Goal: Transaction & Acquisition: Purchase product/service

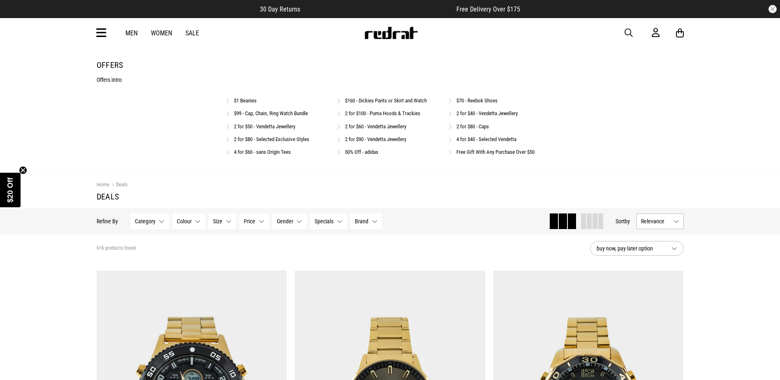
click at [378, 100] on link "$160 - Dickies Pants or Skirt and Watch" at bounding box center [386, 100] width 82 height 6
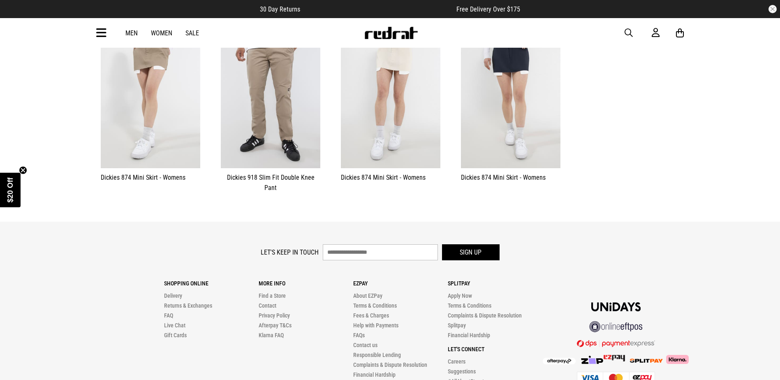
scroll to position [104, 0]
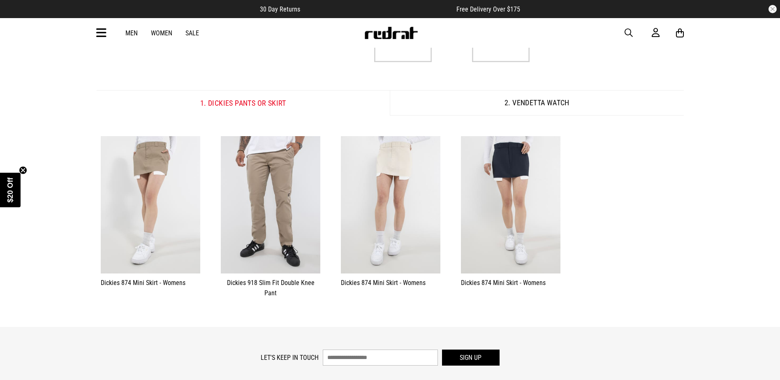
click at [549, 105] on button "2. Vendetta Watch" at bounding box center [537, 103] width 294 height 26
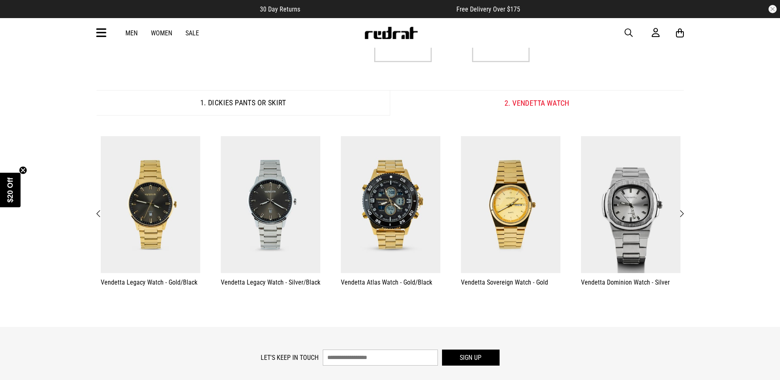
click at [273, 97] on button "1. Dickies Pants or Skirt" at bounding box center [244, 103] width 294 height 26
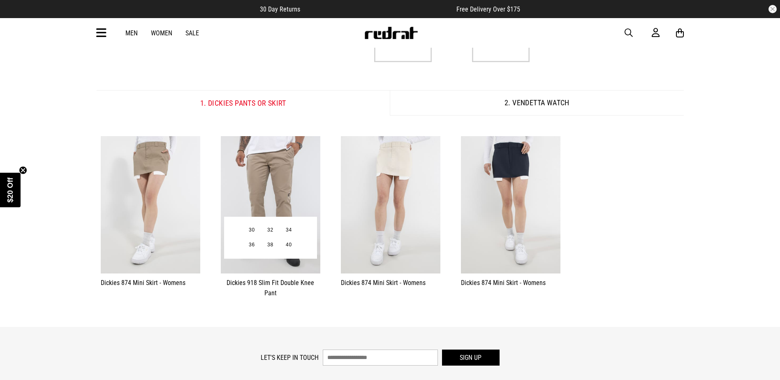
click at [275, 181] on img at bounding box center [271, 204] width 100 height 137
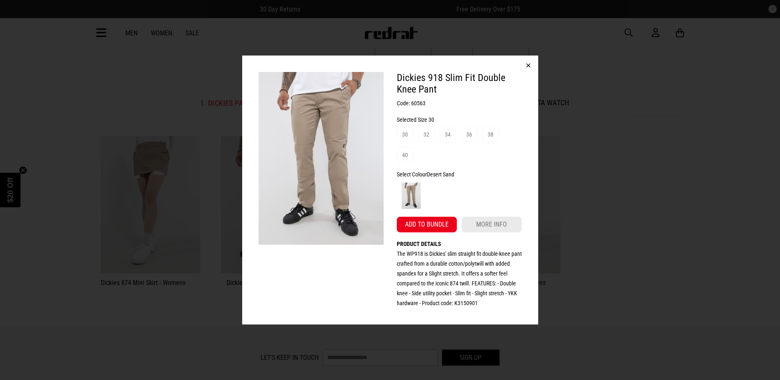
click at [526, 67] on button "button" at bounding box center [529, 66] width 20 height 20
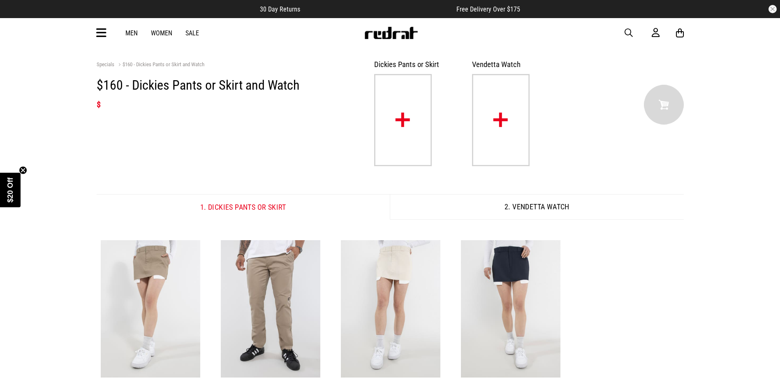
click at [554, 206] on button "2. Vendetta Watch" at bounding box center [537, 207] width 294 height 26
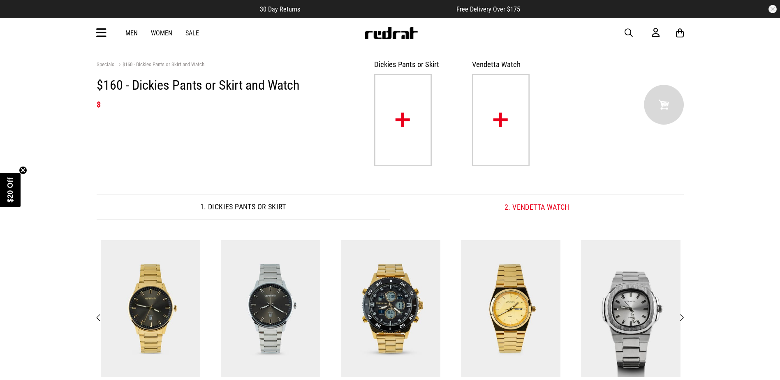
click at [242, 204] on button "1. Dickies Pants or Skirt" at bounding box center [244, 207] width 294 height 26
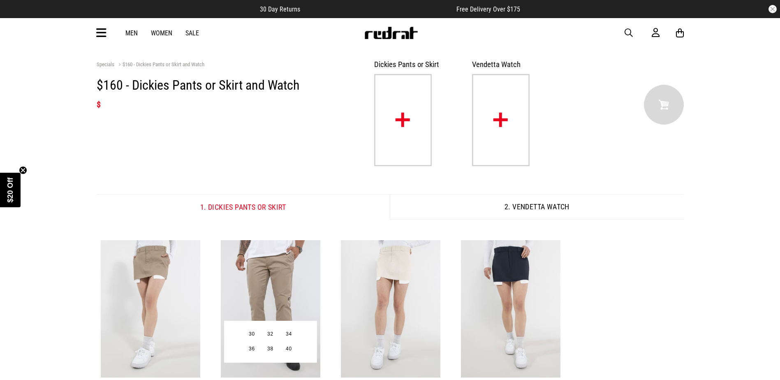
click at [302, 270] on img at bounding box center [271, 308] width 100 height 137
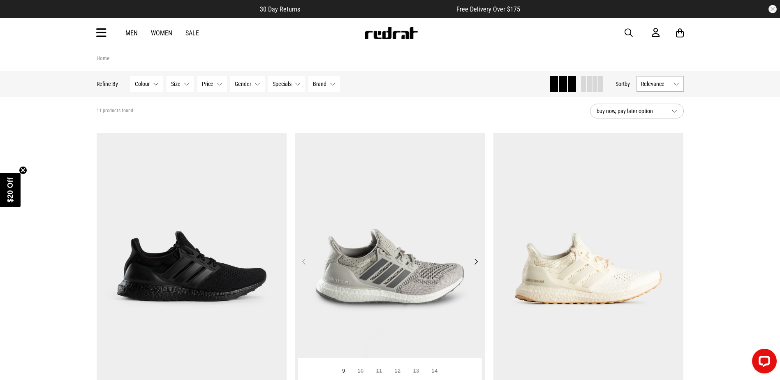
scroll to position [165, 0]
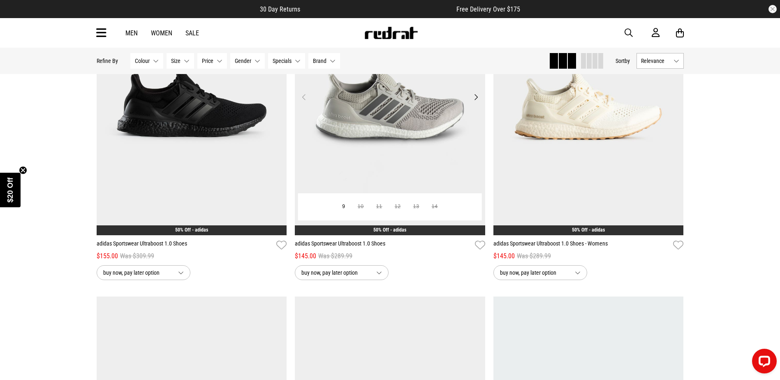
click at [376, 135] on img at bounding box center [390, 102] width 190 height 267
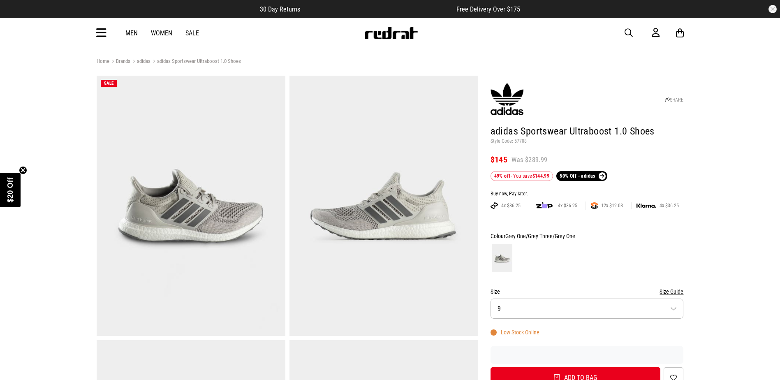
click at [522, 142] on p "Style Code: 57708" at bounding box center [587, 141] width 193 height 7
click at [523, 141] on p "Style Code: 57708" at bounding box center [587, 141] width 193 height 7
copy p "57708"
click at [92, 32] on div "Men Women Sale Sign in New Back Footwear Back Mens Back Womens Back Youth & Kid…" at bounding box center [390, 33] width 601 height 30
drag, startPoint x: 94, startPoint y: 32, endPoint x: 102, endPoint y: 43, distance: 13.8
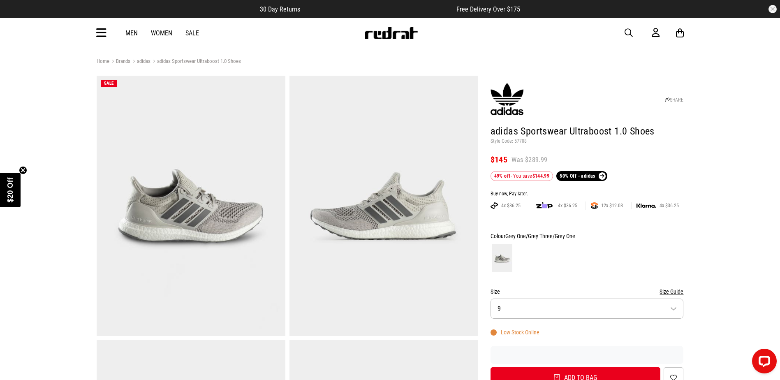
click at [97, 33] on div "Men Women Sale Sign in New Back Footwear Back Mens Back Womens Back Youth & Kid…" at bounding box center [390, 33] width 601 height 30
click at [100, 42] on div "Men Women Sale Sign in New Back Footwear Back Mens Back Womens Back Youth & Kid…" at bounding box center [390, 33] width 601 height 30
click at [98, 37] on icon at bounding box center [101, 33] width 10 height 14
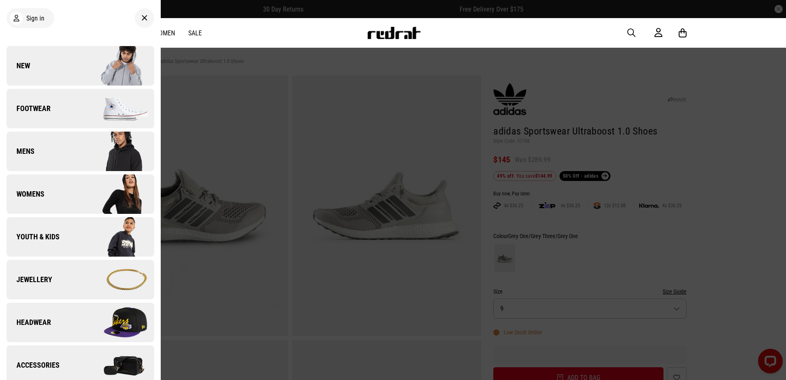
click at [125, 63] on img at bounding box center [117, 65] width 74 height 41
